Goal: Task Accomplishment & Management: Use online tool/utility

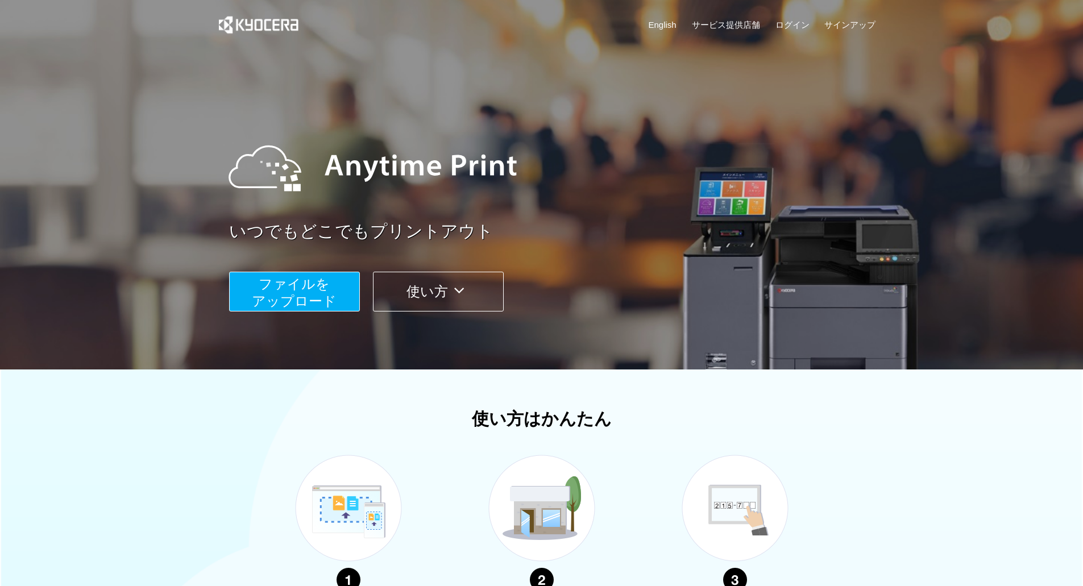
drag, startPoint x: 802, startPoint y: 14, endPoint x: 796, endPoint y: 24, distance: 12.3
click at [801, 16] on div "English サービス提供店舗 ログイン サインアップ" at bounding box center [542, 27] width 669 height 55
click at [796, 24] on link "ログイン" at bounding box center [793, 25] width 34 height 12
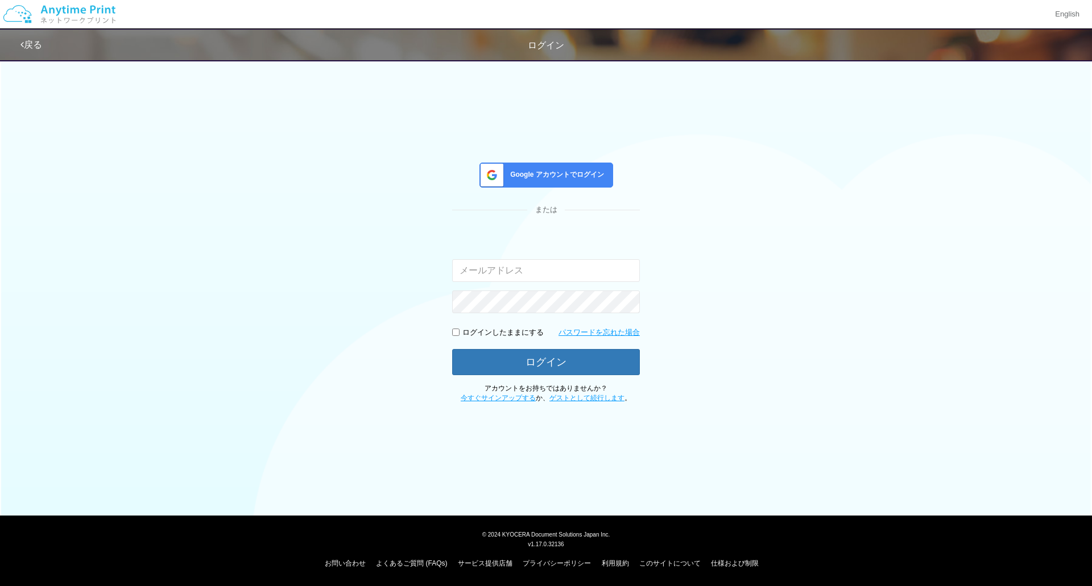
type input "[EMAIL_ADDRESS][PERSON_NAME][DOMAIN_NAME]"
click at [466, 335] on p "ログインしたままにする" at bounding box center [502, 333] width 81 height 11
drag, startPoint x: 455, startPoint y: 333, endPoint x: 468, endPoint y: 340, distance: 14.5
click at [456, 333] on input "checkbox" at bounding box center [455, 332] width 7 height 7
checkbox input "true"
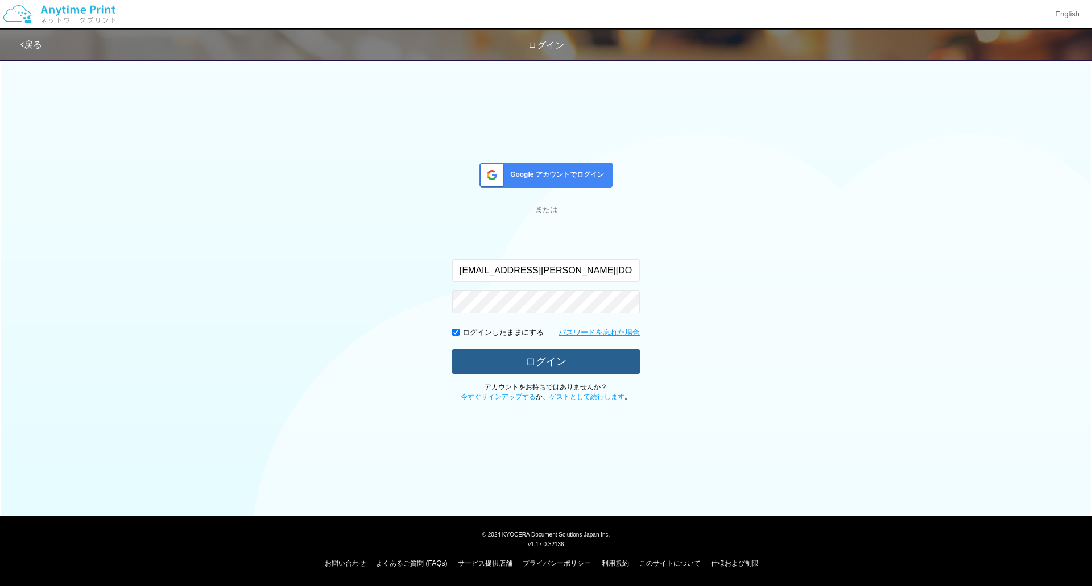
click at [511, 361] on button "ログイン" at bounding box center [546, 361] width 188 height 25
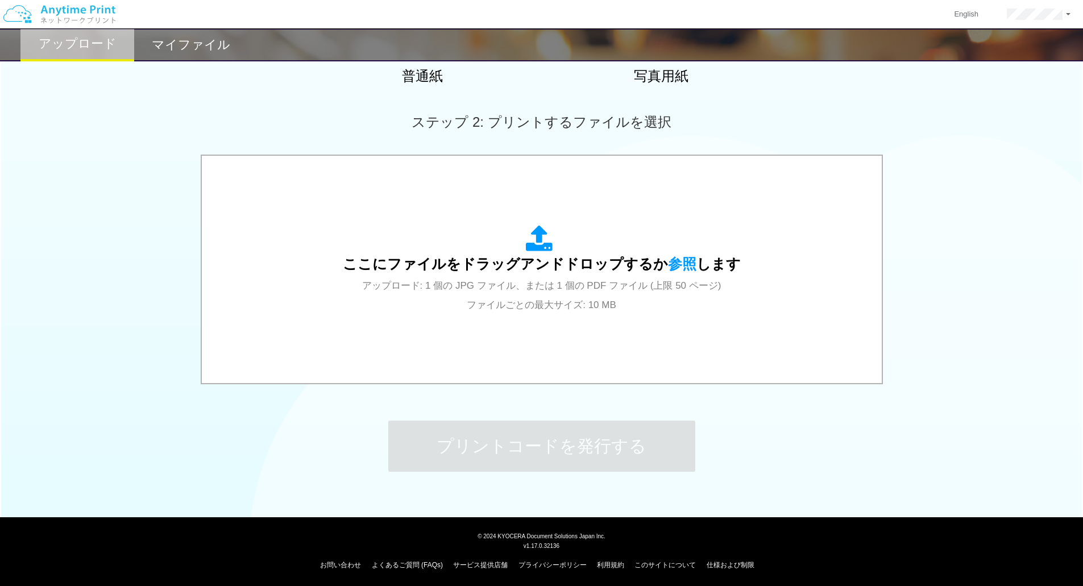
scroll to position [279, 0]
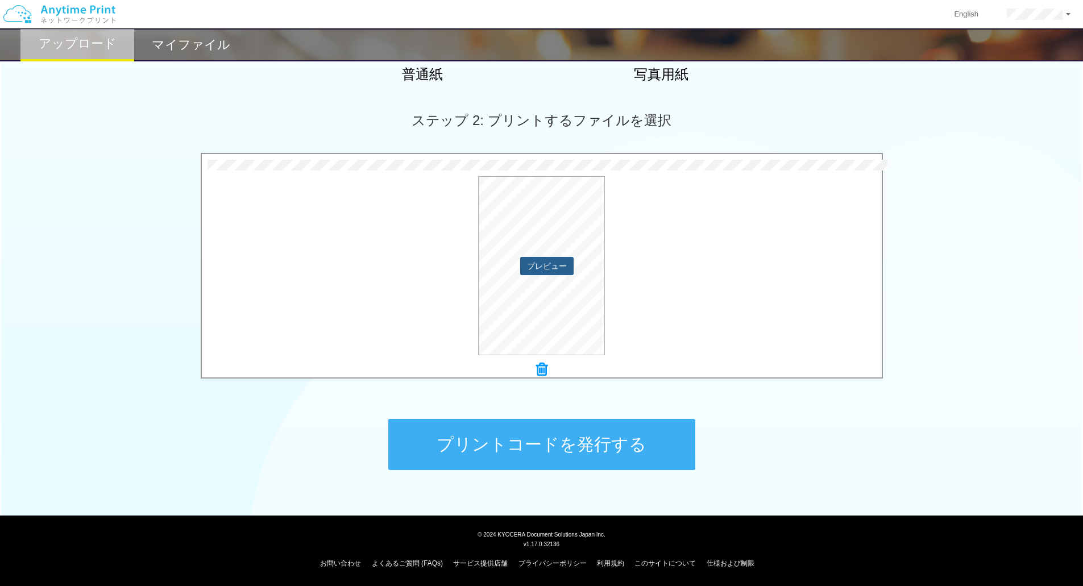
click at [556, 268] on button "プレビュー" at bounding box center [546, 266] width 53 height 18
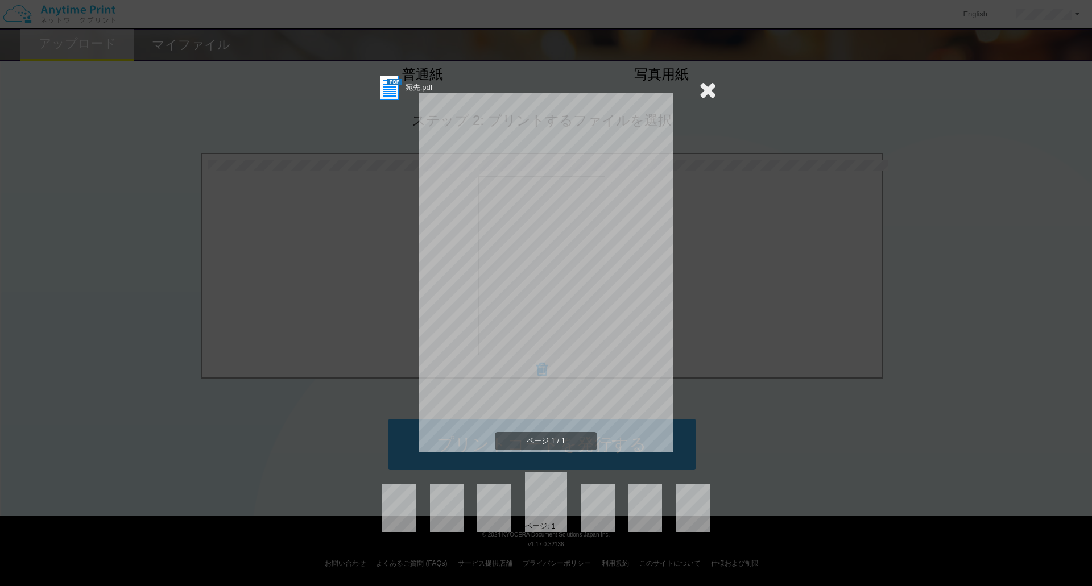
click at [707, 94] on icon at bounding box center [708, 89] width 18 height 23
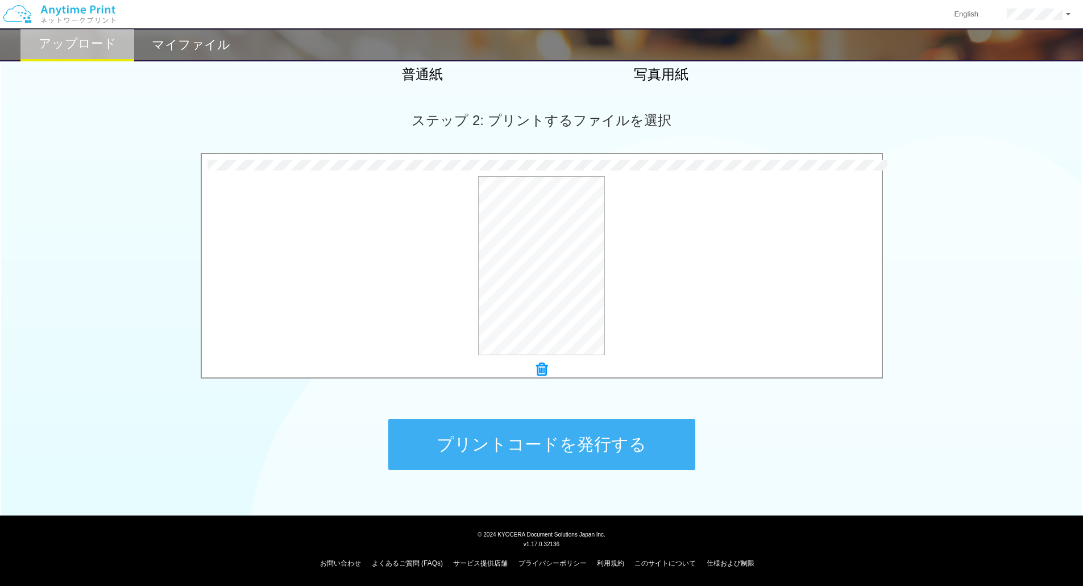
click at [544, 436] on button "プリントコードを発行する" at bounding box center [541, 444] width 307 height 51
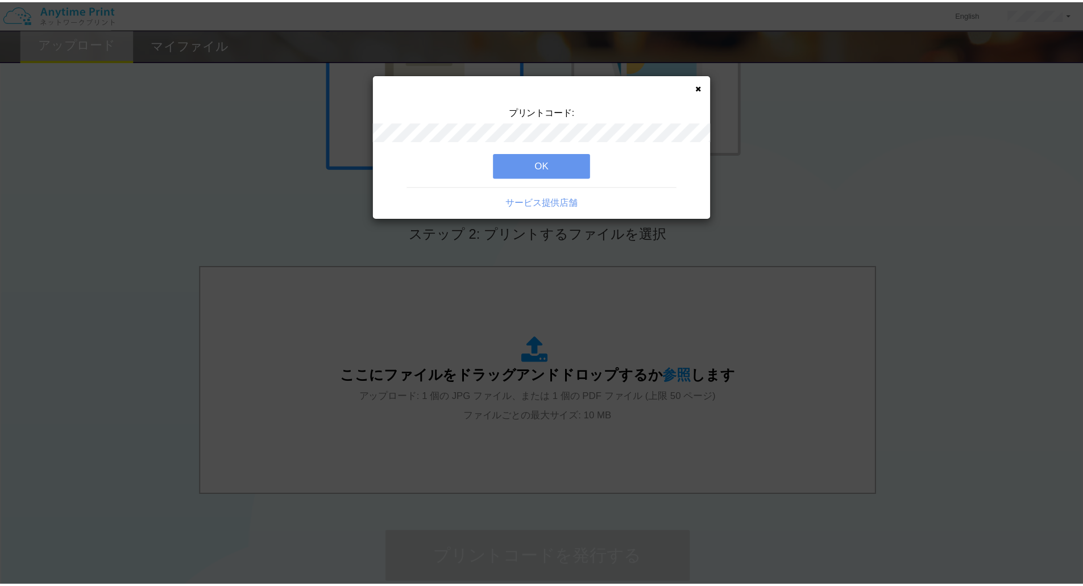
scroll to position [165, 0]
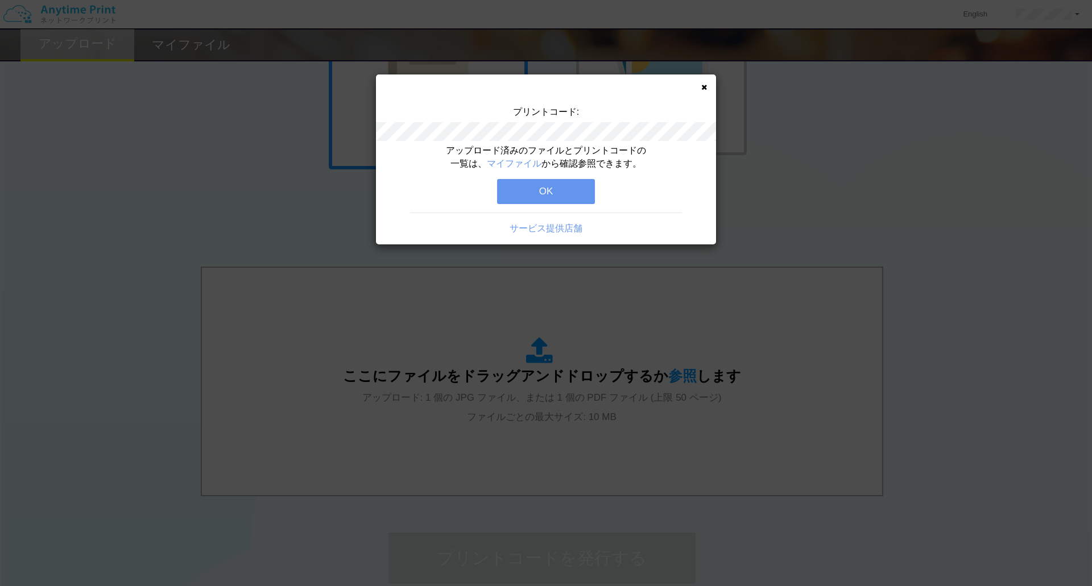
click at [558, 193] on button "OK" at bounding box center [546, 191] width 98 height 25
